Goal: Check status: Check status

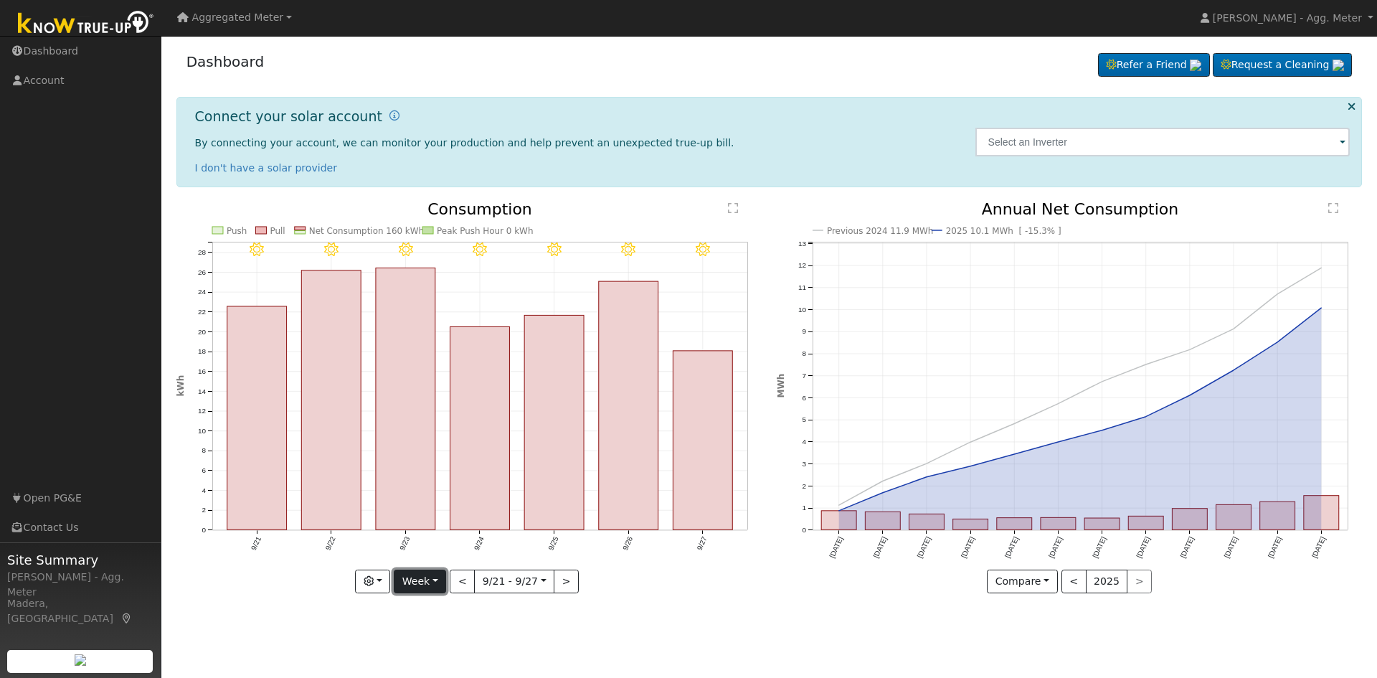
click at [420, 591] on button "Week" at bounding box center [420, 582] width 52 height 24
click at [278, 19] on link "Aggregated Meter" at bounding box center [234, 17] width 125 height 25
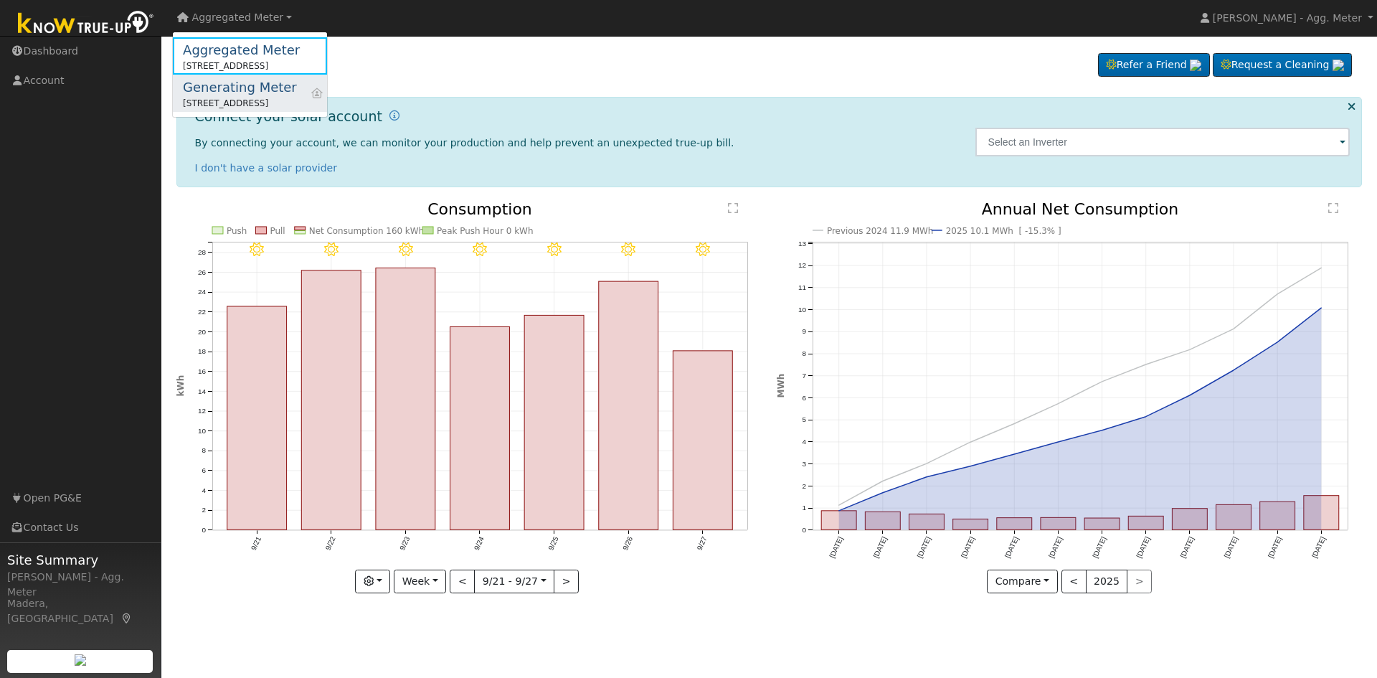
click at [260, 85] on div "Generating Meter" at bounding box center [240, 86] width 114 height 19
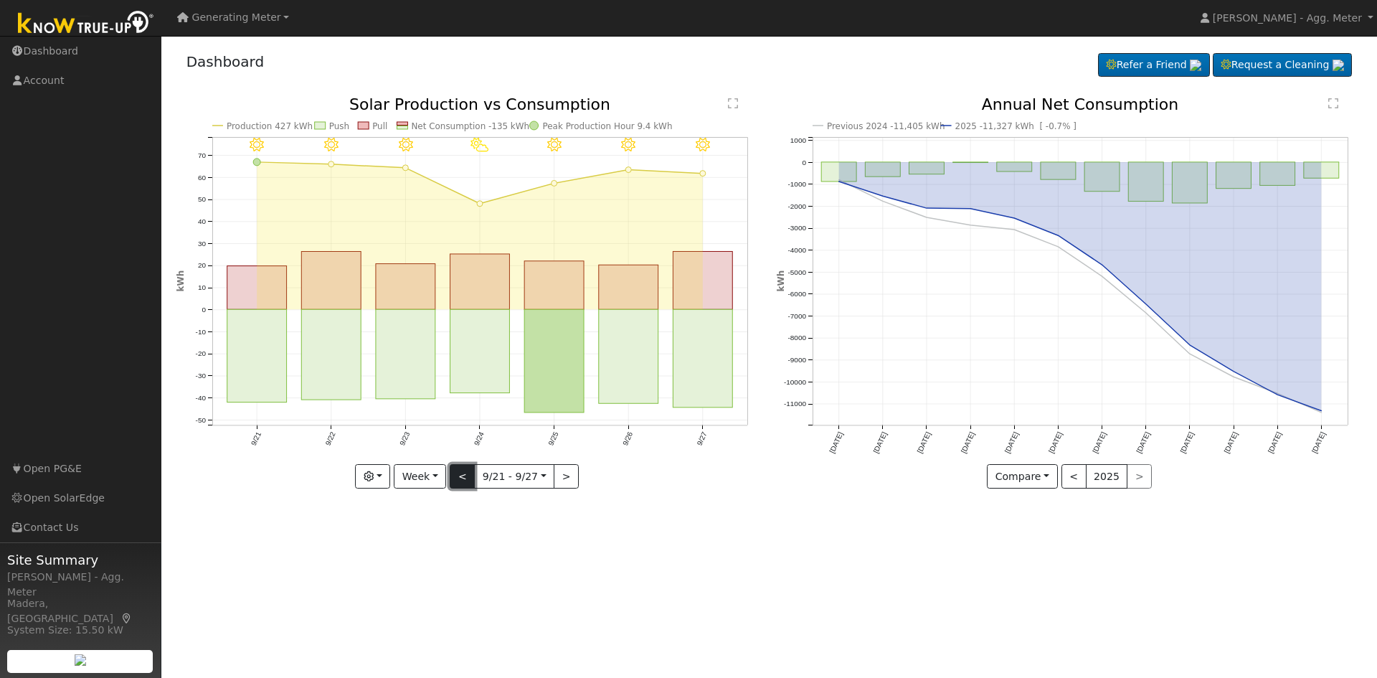
click at [465, 473] on button "<" at bounding box center [462, 476] width 25 height 24
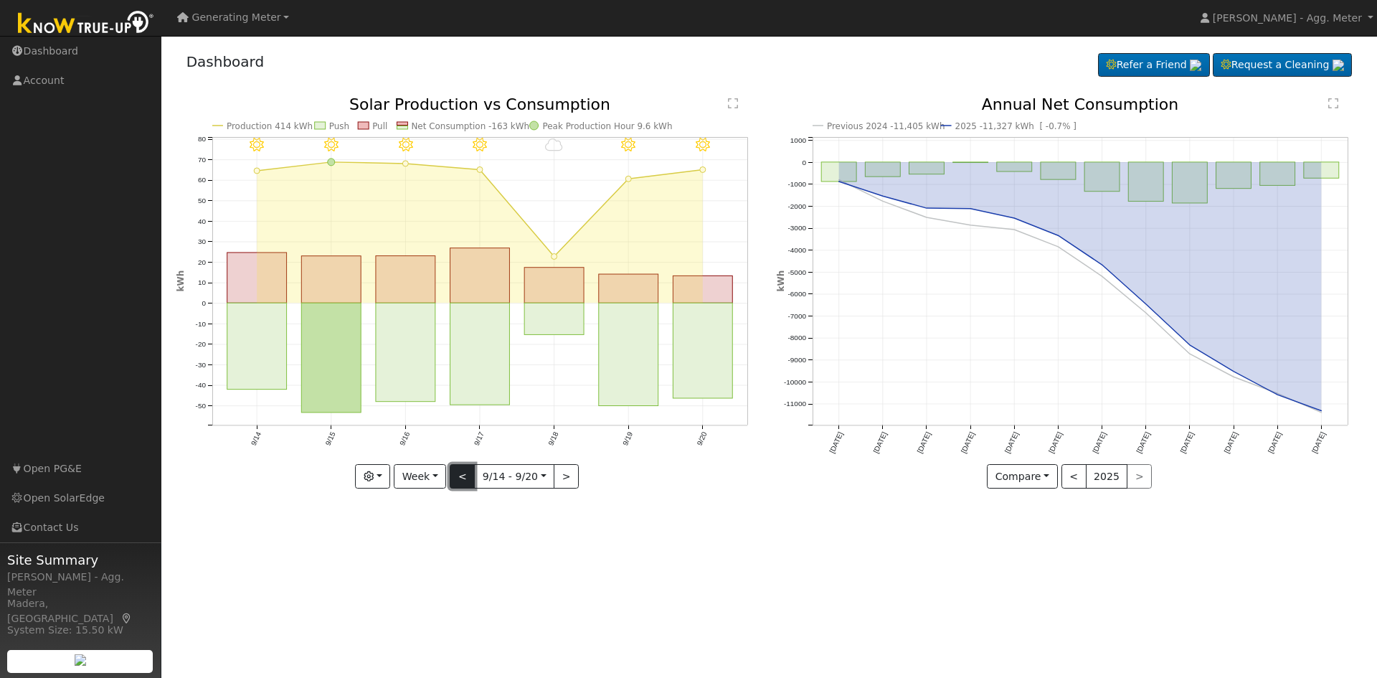
click at [459, 475] on button "<" at bounding box center [462, 476] width 25 height 24
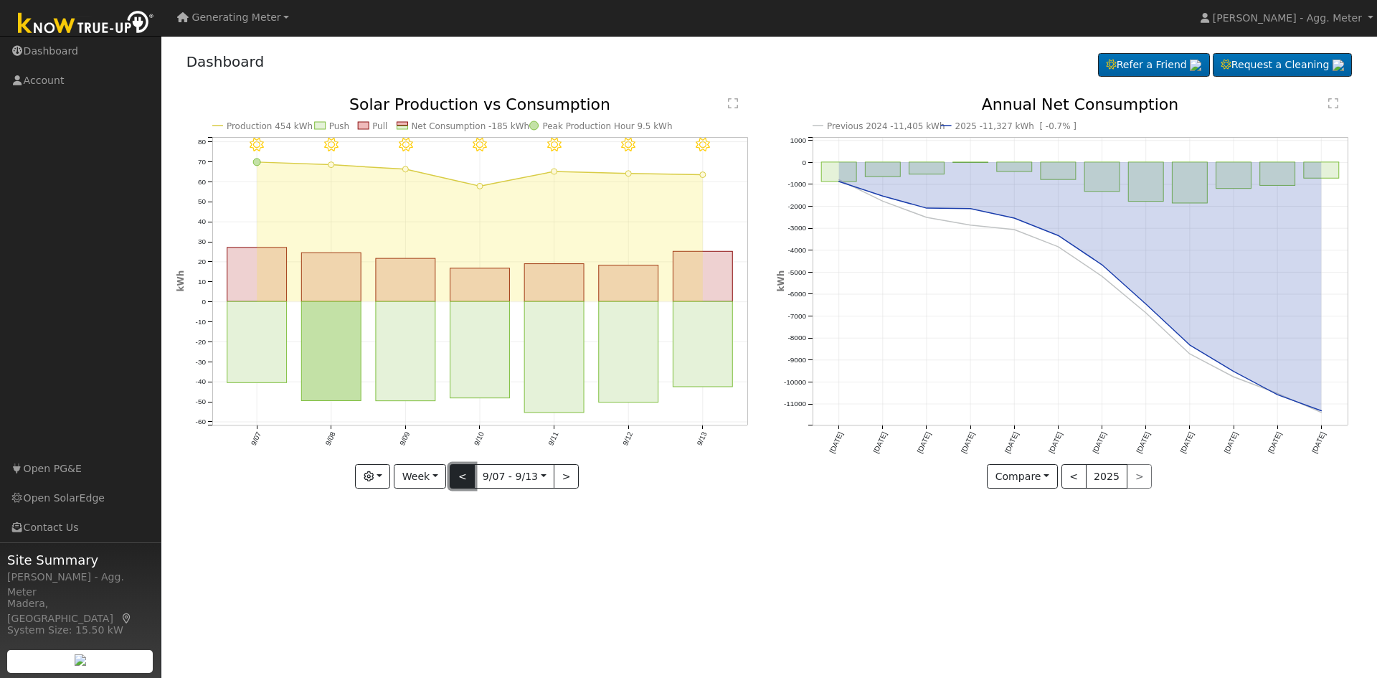
click at [461, 480] on button "<" at bounding box center [462, 476] width 25 height 24
type input "2025-08-31"
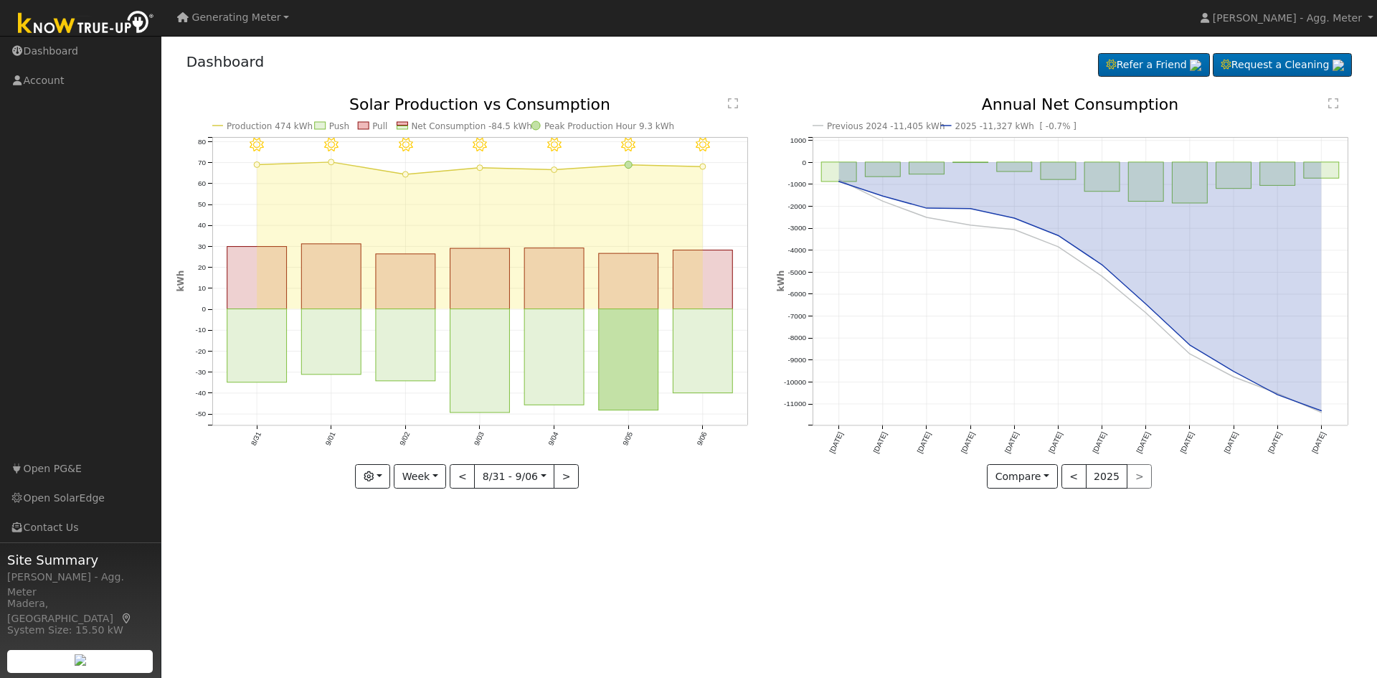
click at [243, 18] on span "Generating Meter" at bounding box center [236, 16] width 89 height 11
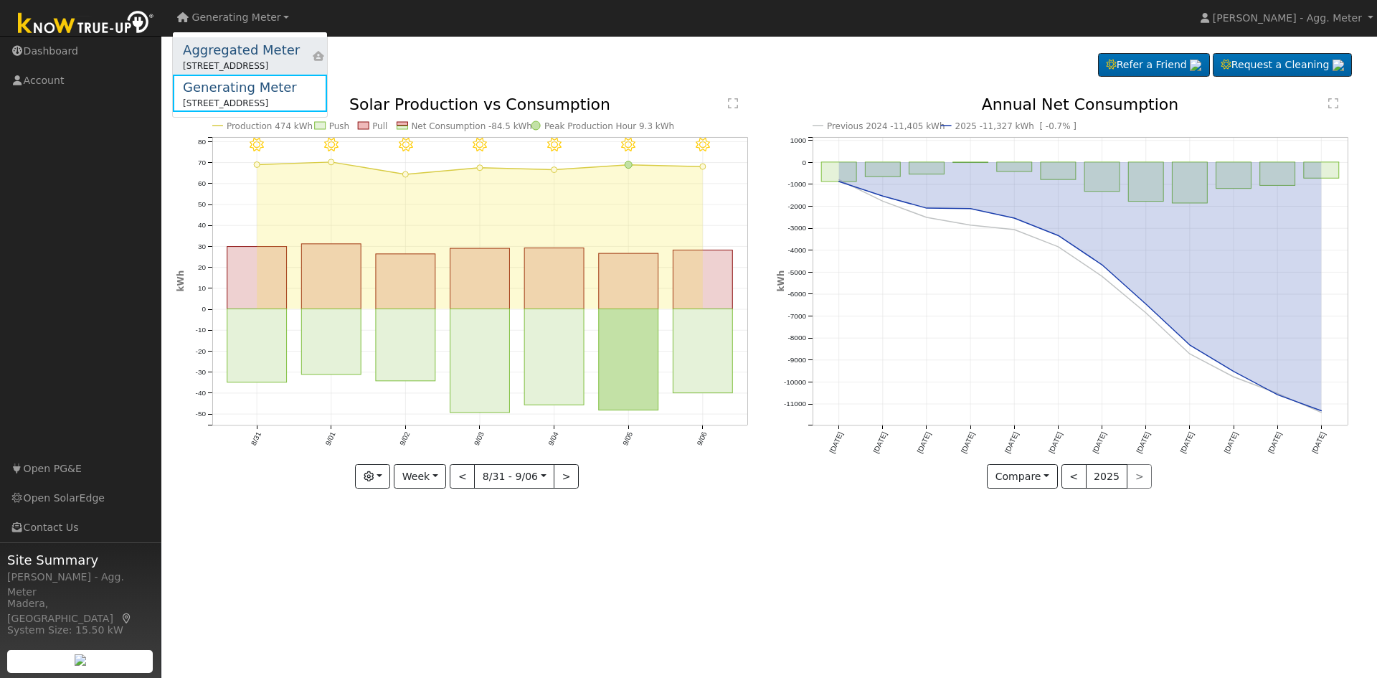
click at [248, 60] on div "[STREET_ADDRESS]" at bounding box center [241, 66] width 117 height 13
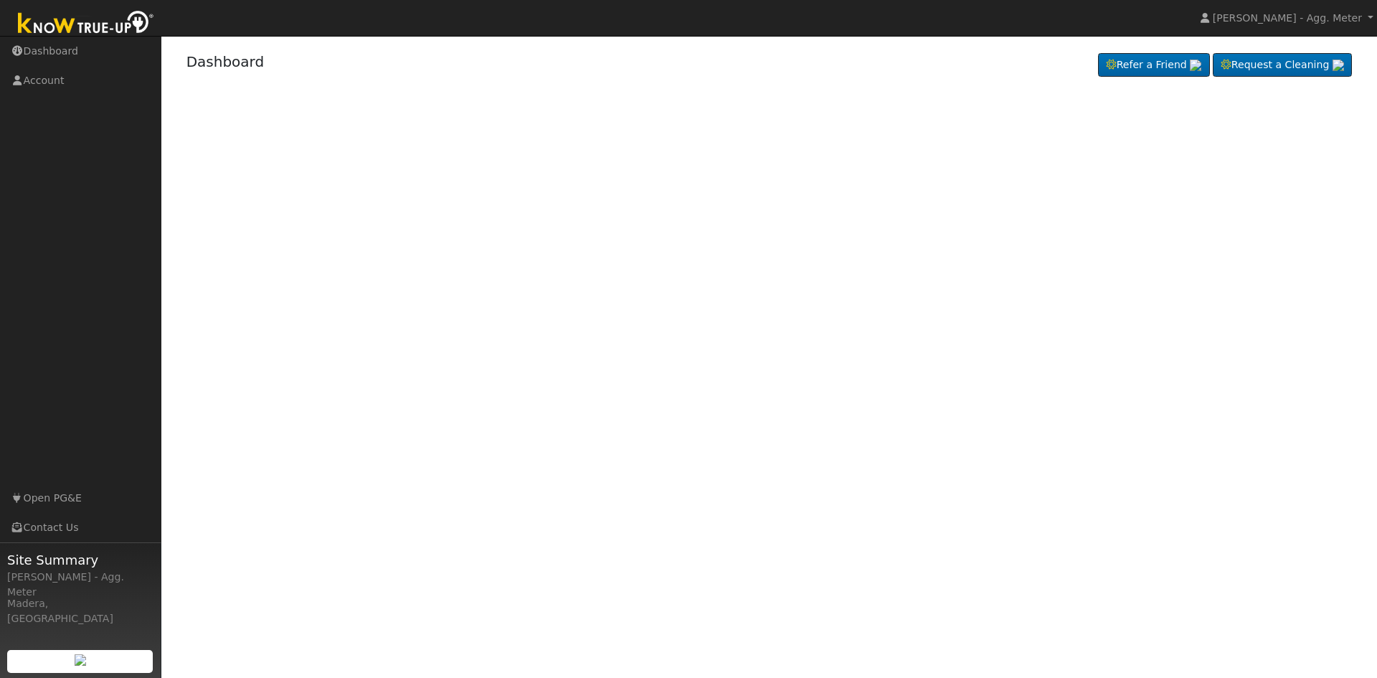
click at [250, 20] on nav "[PERSON_NAME] - Agg. Meter [PERSON_NAME]. Meter Profile Help Center Terms Of Se…" at bounding box center [688, 18] width 1377 height 37
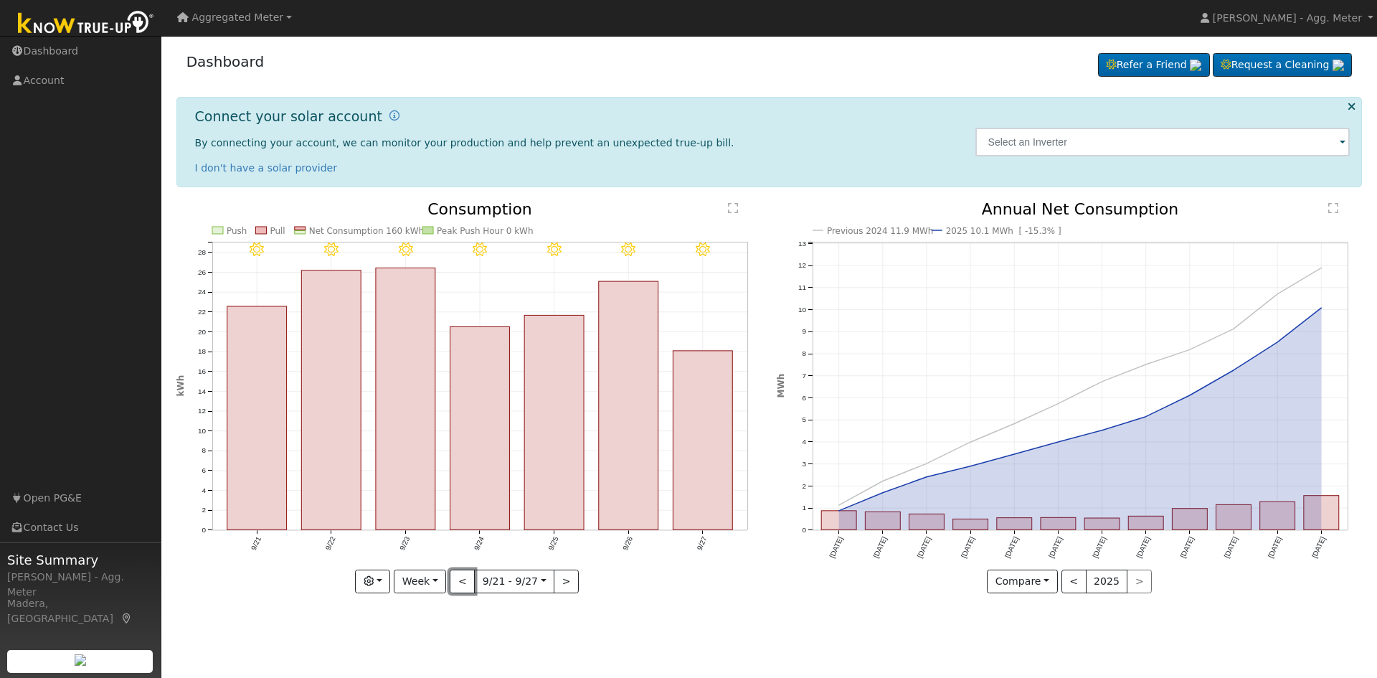
click at [467, 582] on button "<" at bounding box center [462, 582] width 25 height 24
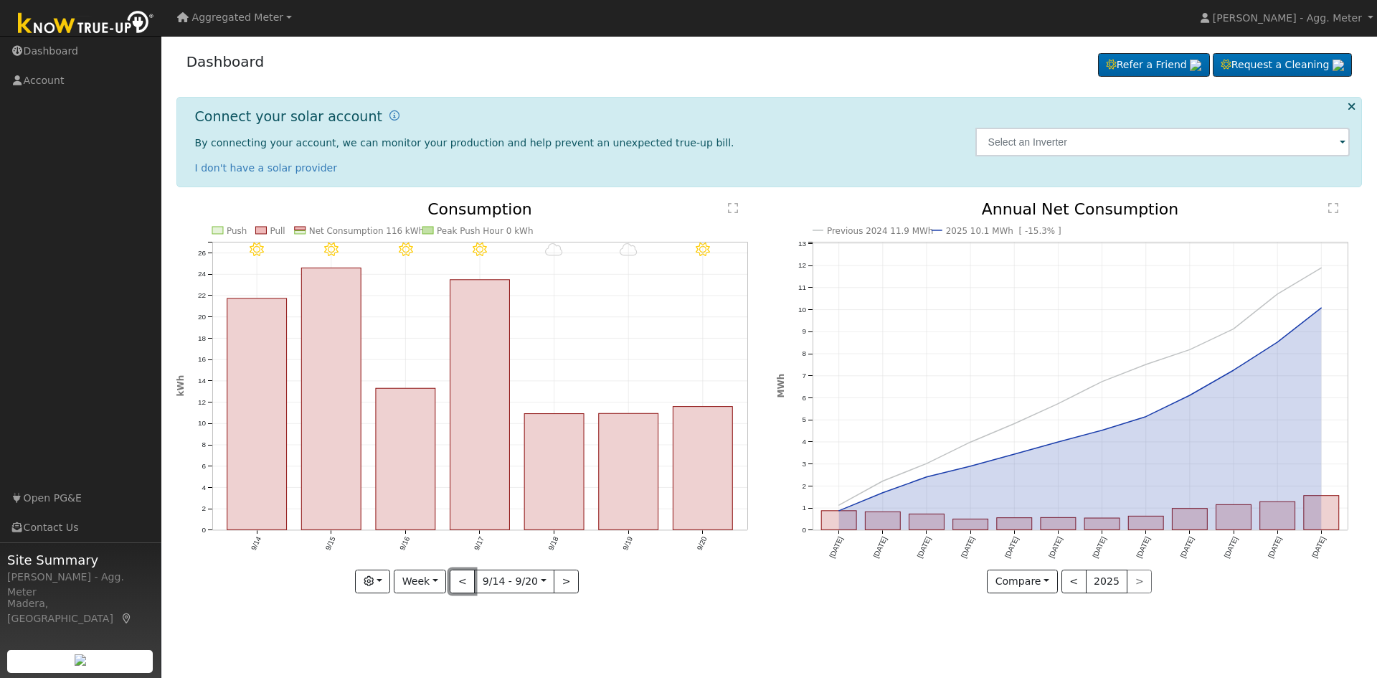
click at [460, 585] on button "<" at bounding box center [462, 582] width 25 height 24
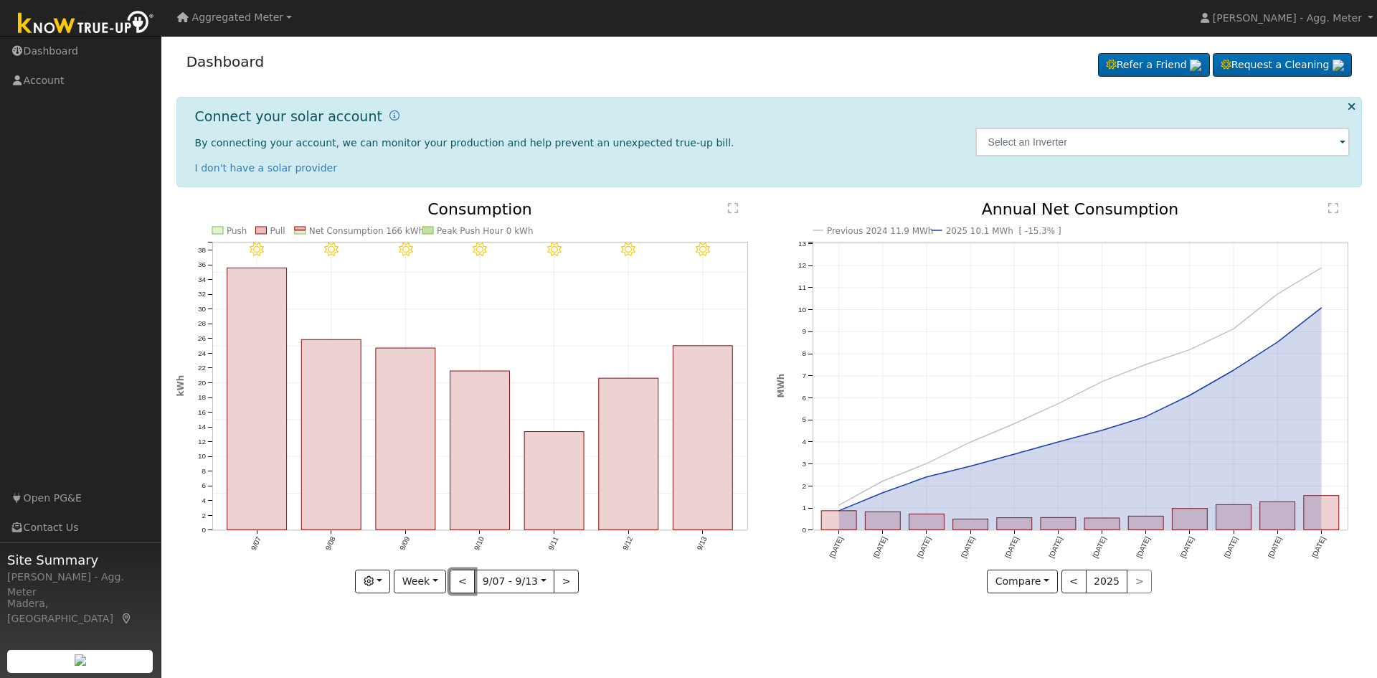
click at [459, 585] on button "<" at bounding box center [462, 582] width 25 height 24
type input "[DATE]"
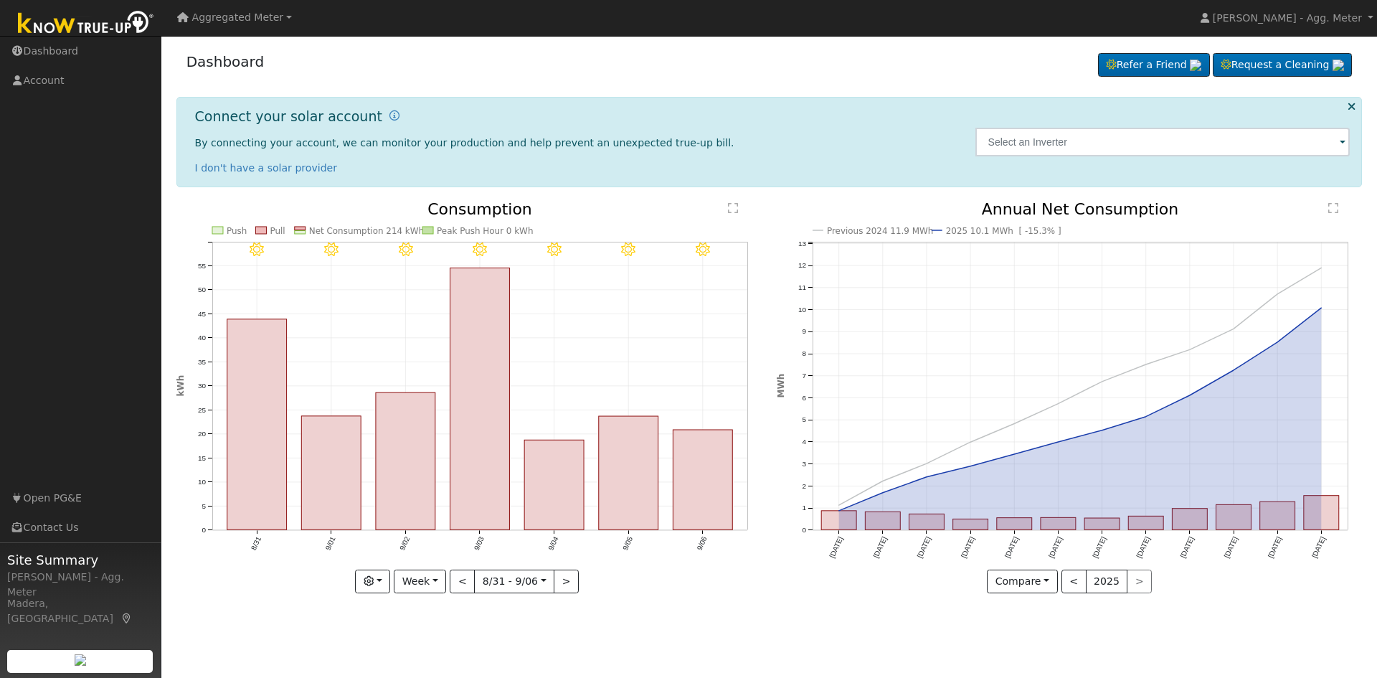
click at [238, 22] on span "Aggregated Meter" at bounding box center [238, 16] width 92 height 11
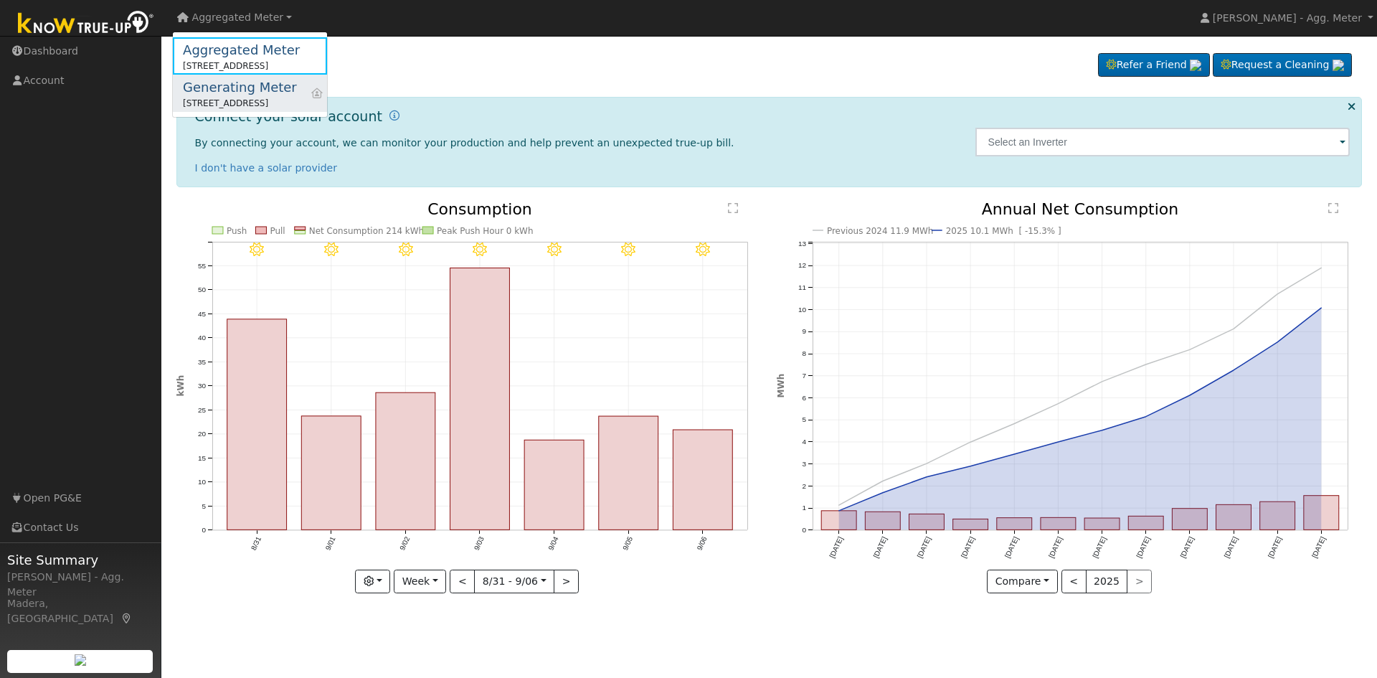
click at [243, 84] on div "Generating Meter" at bounding box center [240, 86] width 114 height 19
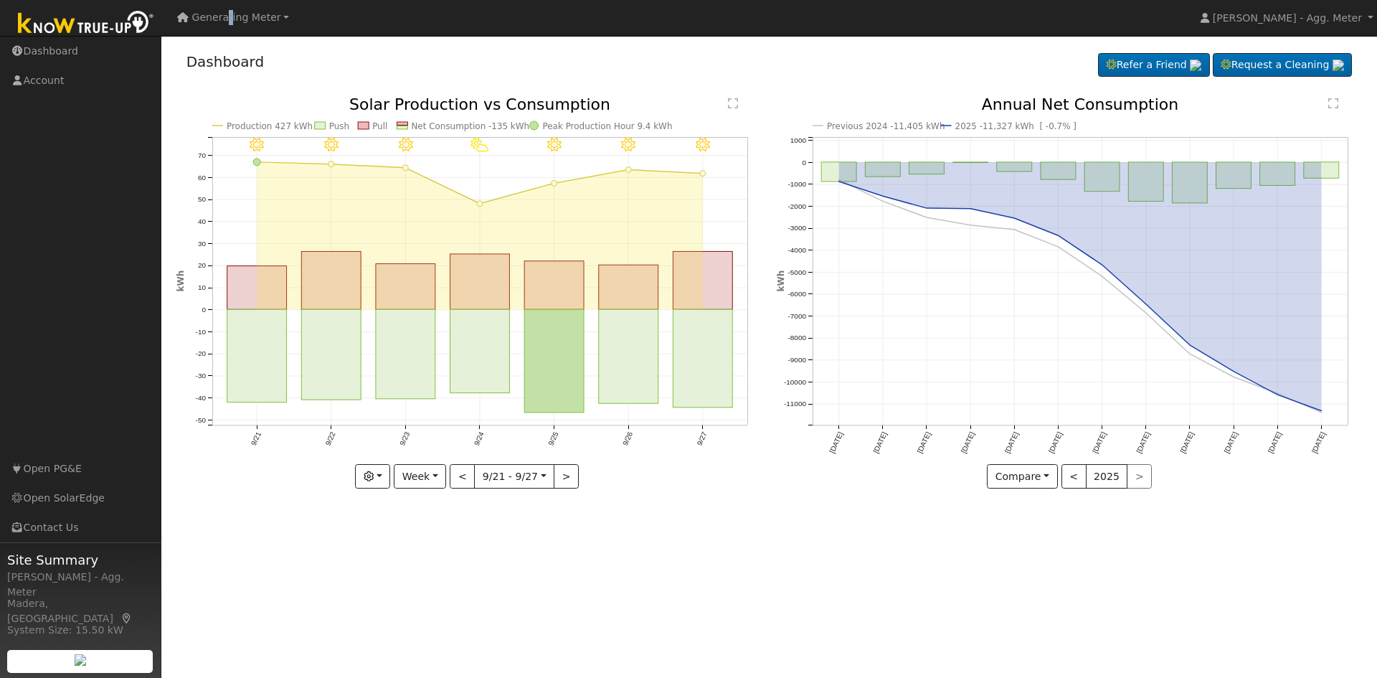
click at [225, 18] on span "Generating Meter" at bounding box center [236, 16] width 89 height 11
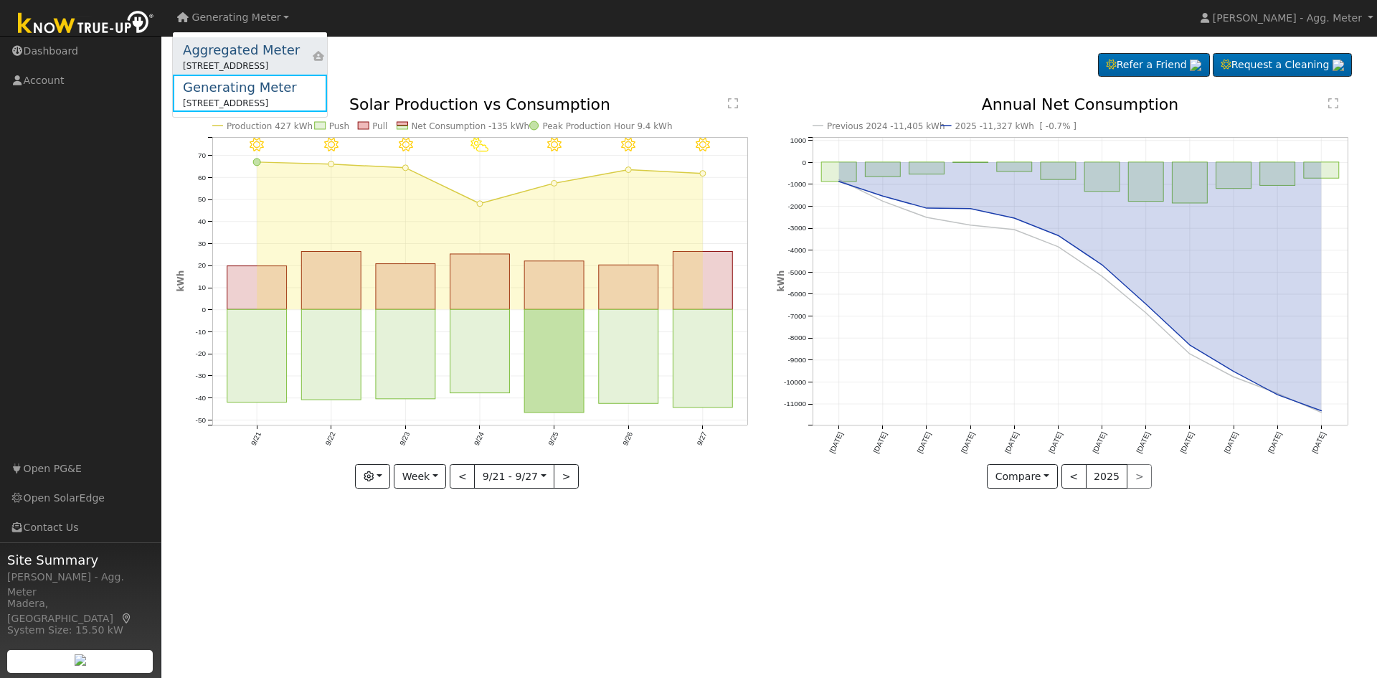
click at [237, 61] on div "[STREET_ADDRESS]" at bounding box center [241, 66] width 117 height 13
